Goal: Task Accomplishment & Management: Use online tool/utility

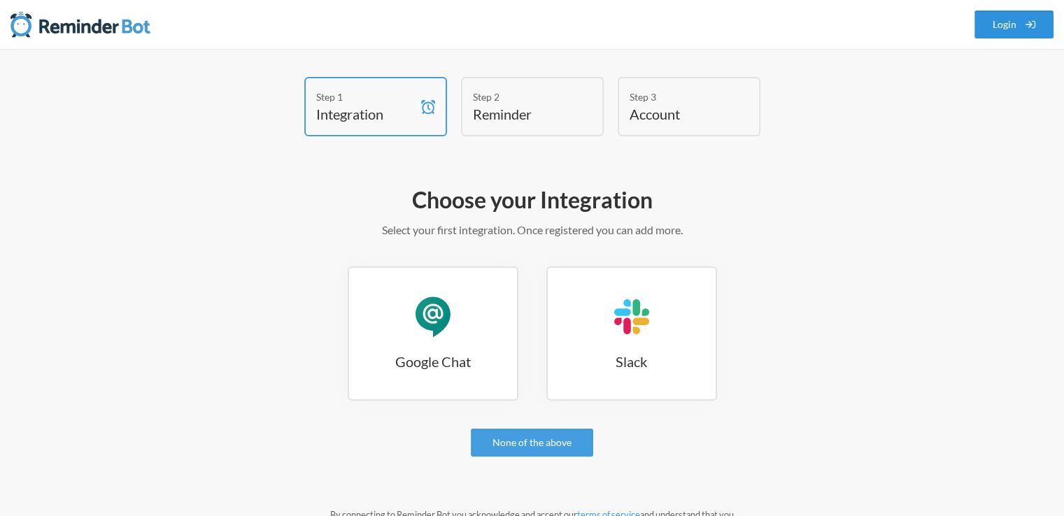
click at [997, 18] on link "Login" at bounding box center [1015, 24] width 80 height 28
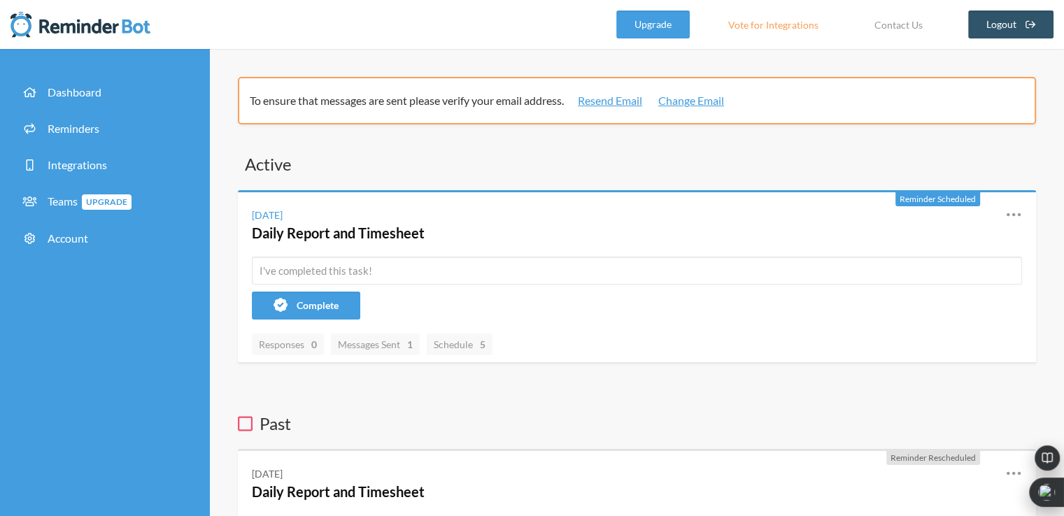
scroll to position [140, 0]
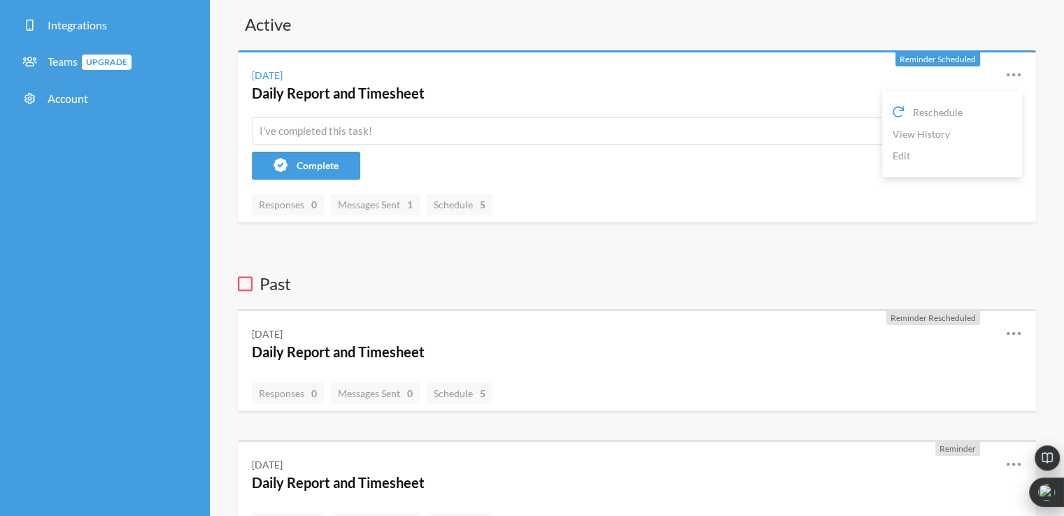
click at [1012, 66] on icon at bounding box center [1014, 74] width 17 height 17
click at [1013, 71] on icon at bounding box center [1014, 74] width 17 height 17
click at [337, 162] on span "Complete" at bounding box center [318, 166] width 42 height 12
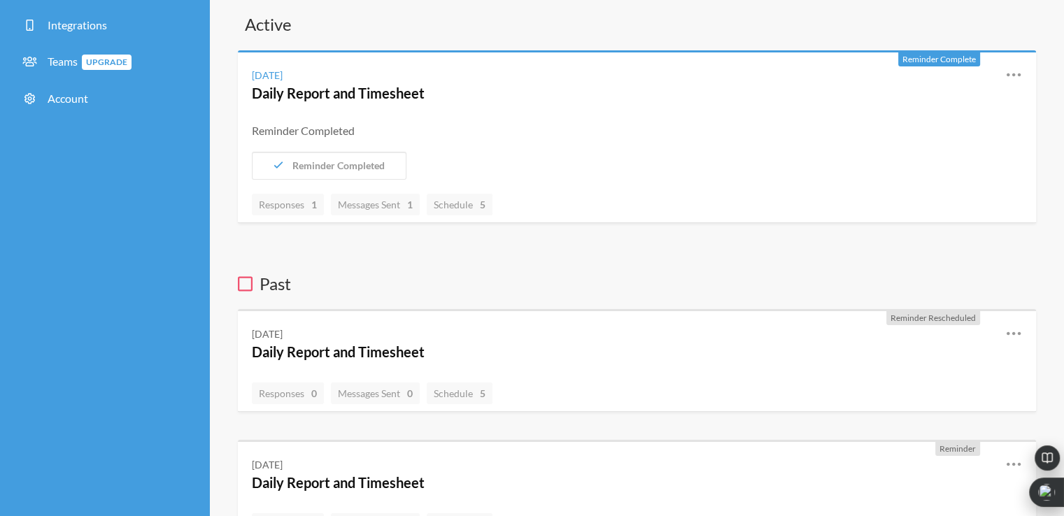
click at [480, 246] on div "Active Reminder Complete Monday, October 13 Daily Report and Timesheet Reschedu…" at bounding box center [637, 409] width 799 height 792
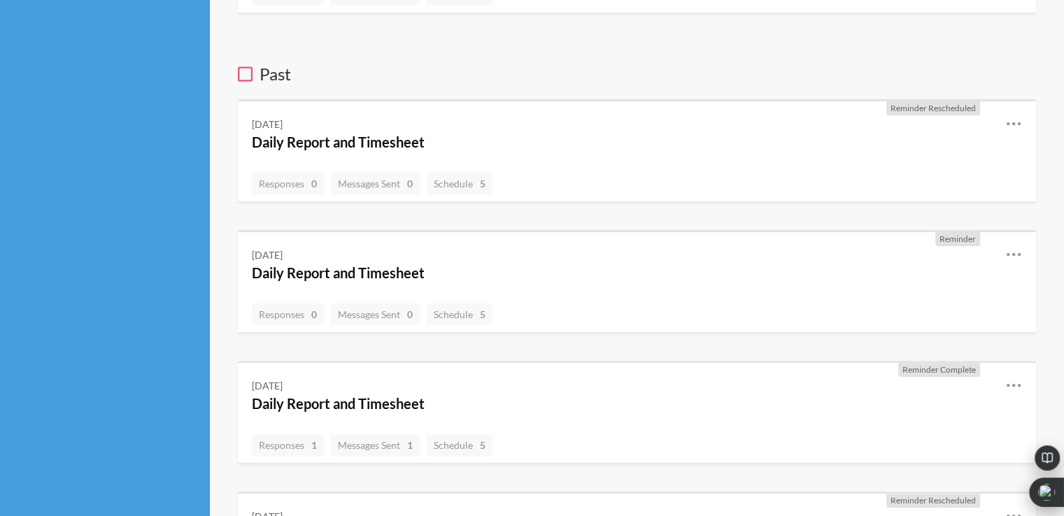
scroll to position [0, 0]
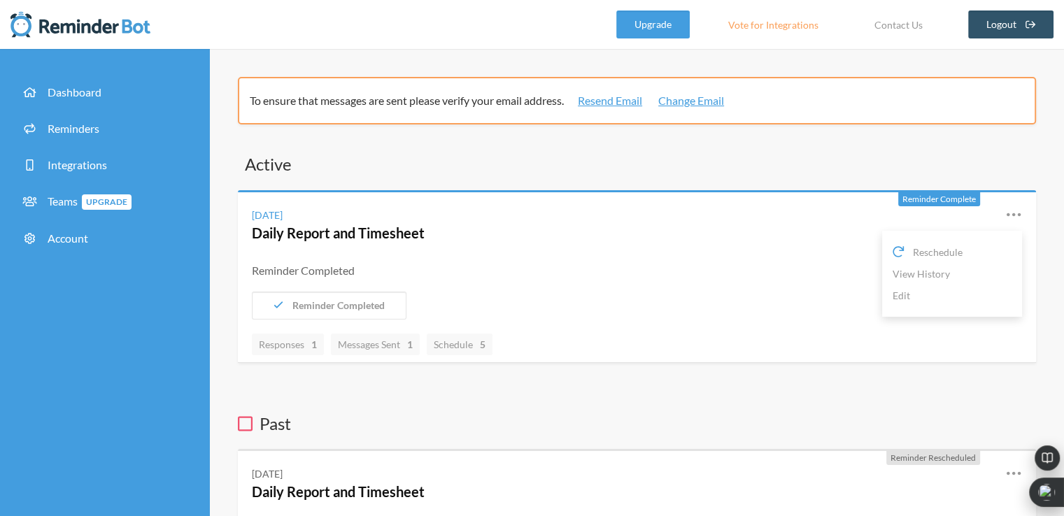
click at [1012, 218] on icon at bounding box center [1014, 214] width 17 height 17
click at [1012, 214] on icon at bounding box center [1014, 214] width 17 height 17
